Goal: Information Seeking & Learning: Learn about a topic

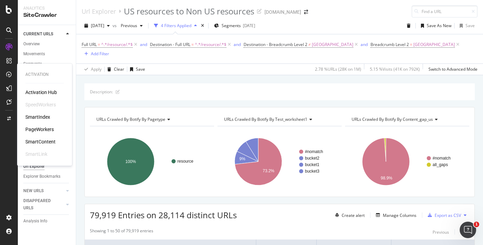
click at [46, 129] on div "PageWorkers" at bounding box center [39, 129] width 28 height 7
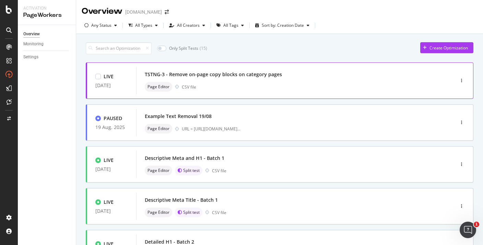
click at [176, 69] on div "TSTNG-3 - Remove on-page copy blocks on category pages Page Editor CSV file" at bounding box center [284, 80] width 297 height 27
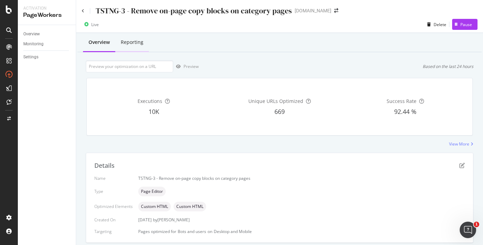
click at [144, 41] on div "Reporting" at bounding box center [132, 42] width 34 height 19
